Goal: Task Accomplishment & Management: Manage account settings

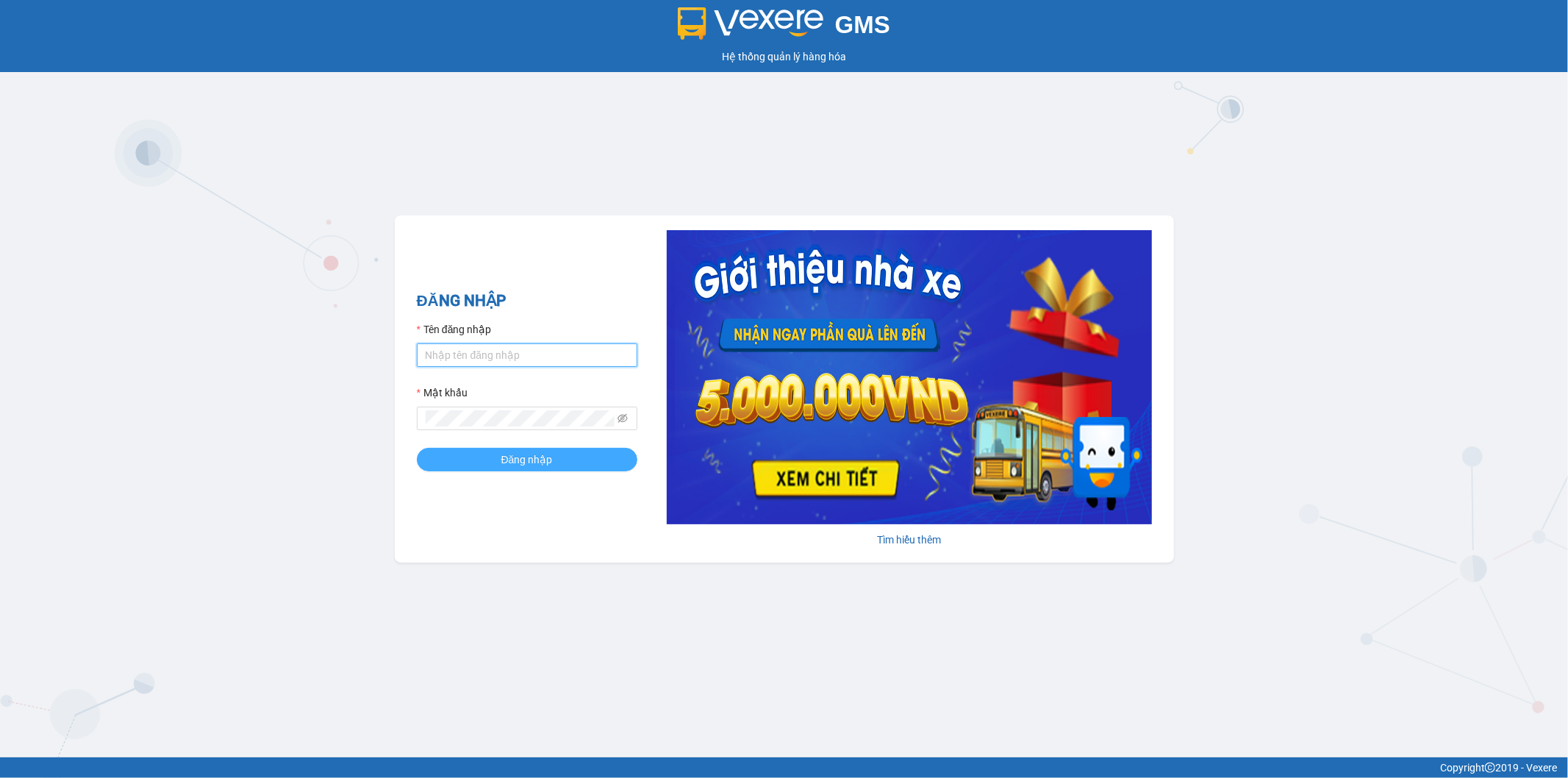
type input "thanhhoai.huynhgia"
click at [537, 466] on span "Đăng nhập" at bounding box center [527, 460] width 52 height 16
type input "thanhhoai.huynhgia"
click at [519, 457] on span "Đăng nhập" at bounding box center [527, 460] width 52 height 16
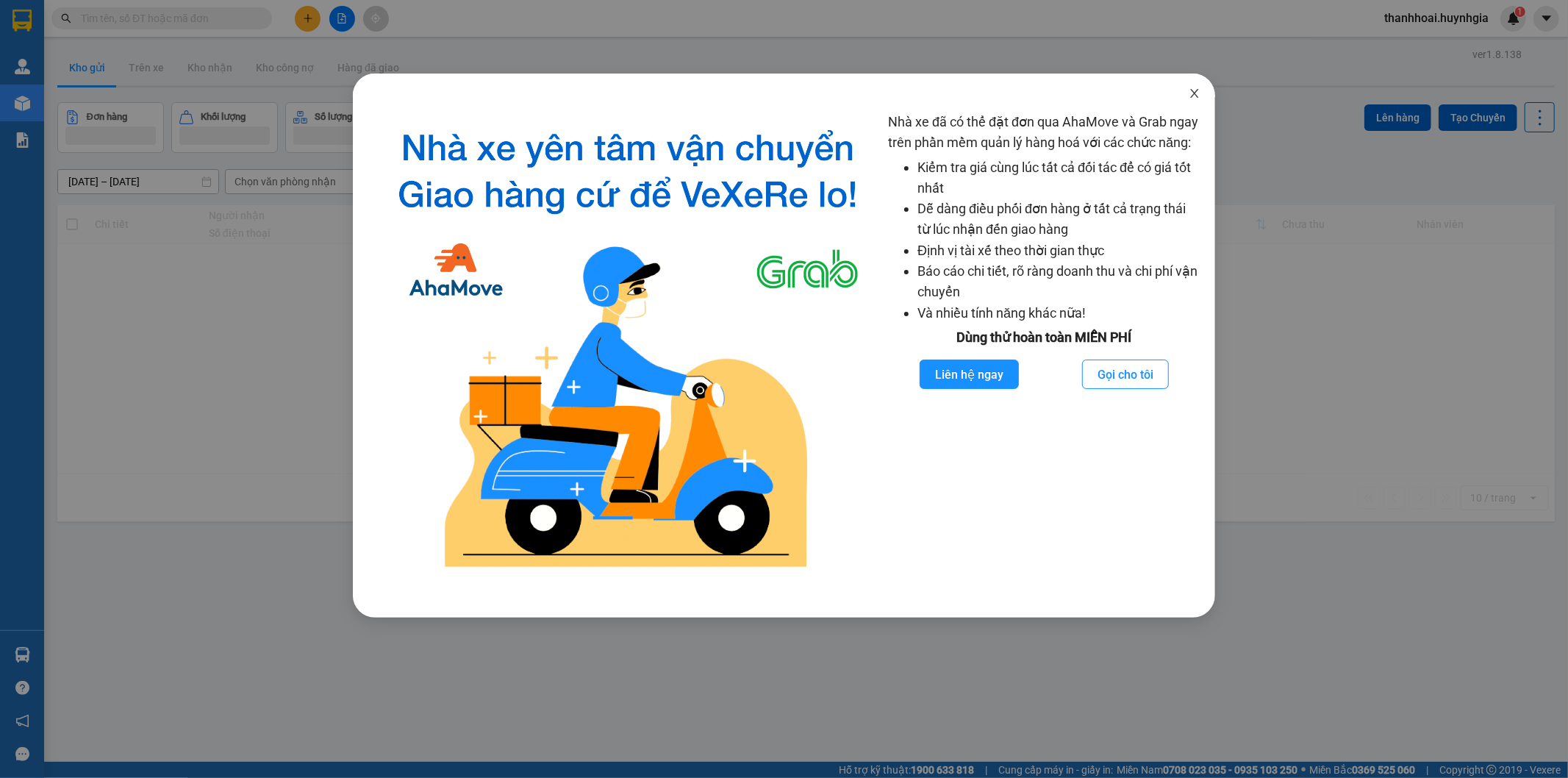
click at [1202, 94] on span "Close" at bounding box center [1195, 94] width 41 height 41
